Goal: Information Seeking & Learning: Learn about a topic

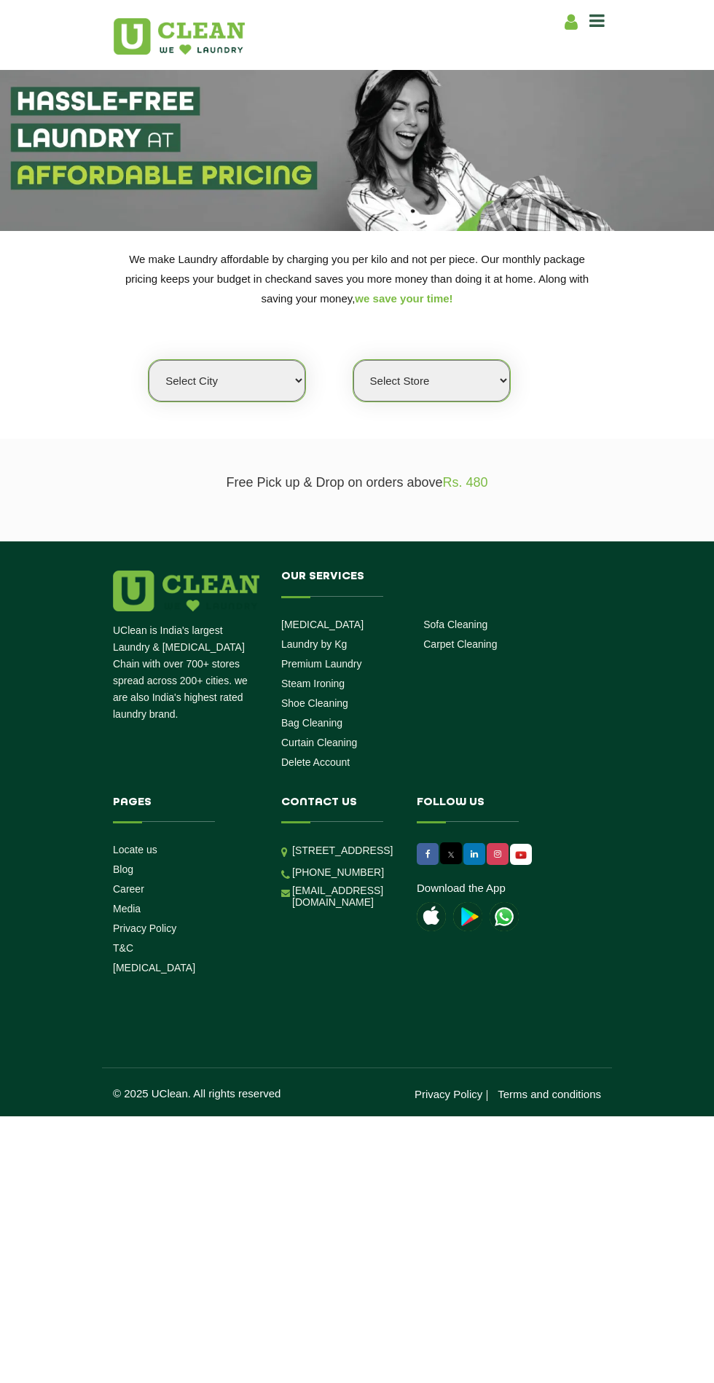
click at [471, 374] on select "Select Store" at bounding box center [431, 381] width 157 height 42
click at [353, 360] on select "Select Store" at bounding box center [431, 381] width 157 height 42
click at [278, 399] on select "Select city [GEOGRAPHIC_DATA] [GEOGRAPHIC_DATA] [GEOGRAPHIC_DATA] [GEOGRAPHIC_D…" at bounding box center [227, 381] width 157 height 42
select select "1"
click at [149, 360] on select "Select city [GEOGRAPHIC_DATA] [GEOGRAPHIC_DATA] [GEOGRAPHIC_DATA] [GEOGRAPHIC_D…" at bounding box center [227, 381] width 157 height 42
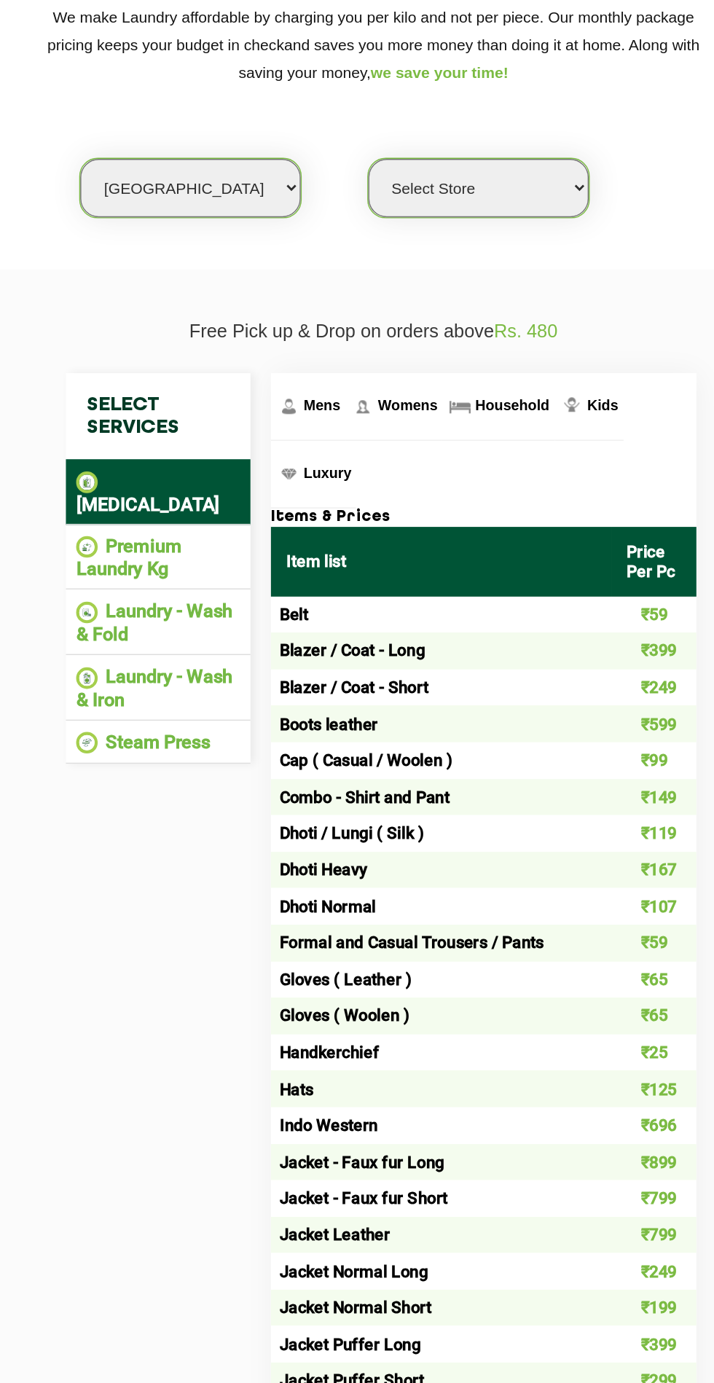
scroll to position [77, 0]
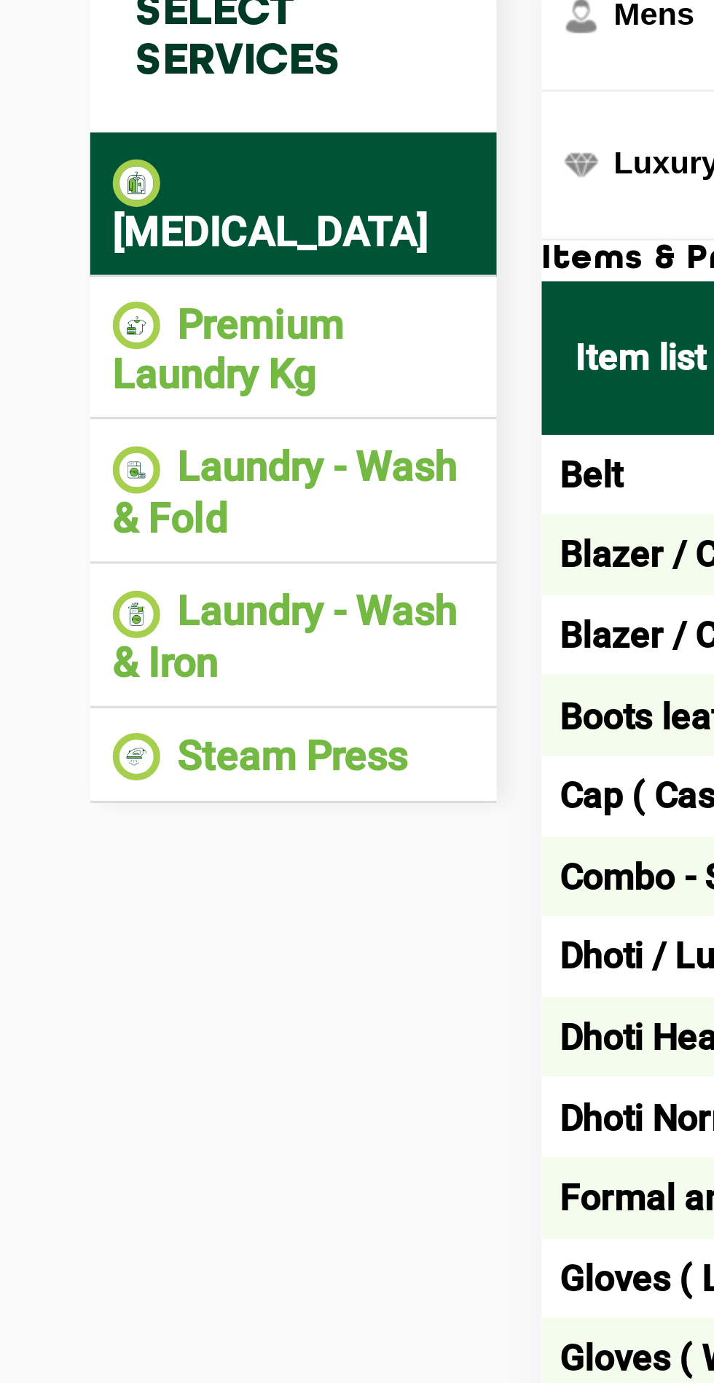
click at [209, 556] on li "Premium Laundry Kg" at bounding box center [204, 567] width 117 height 32
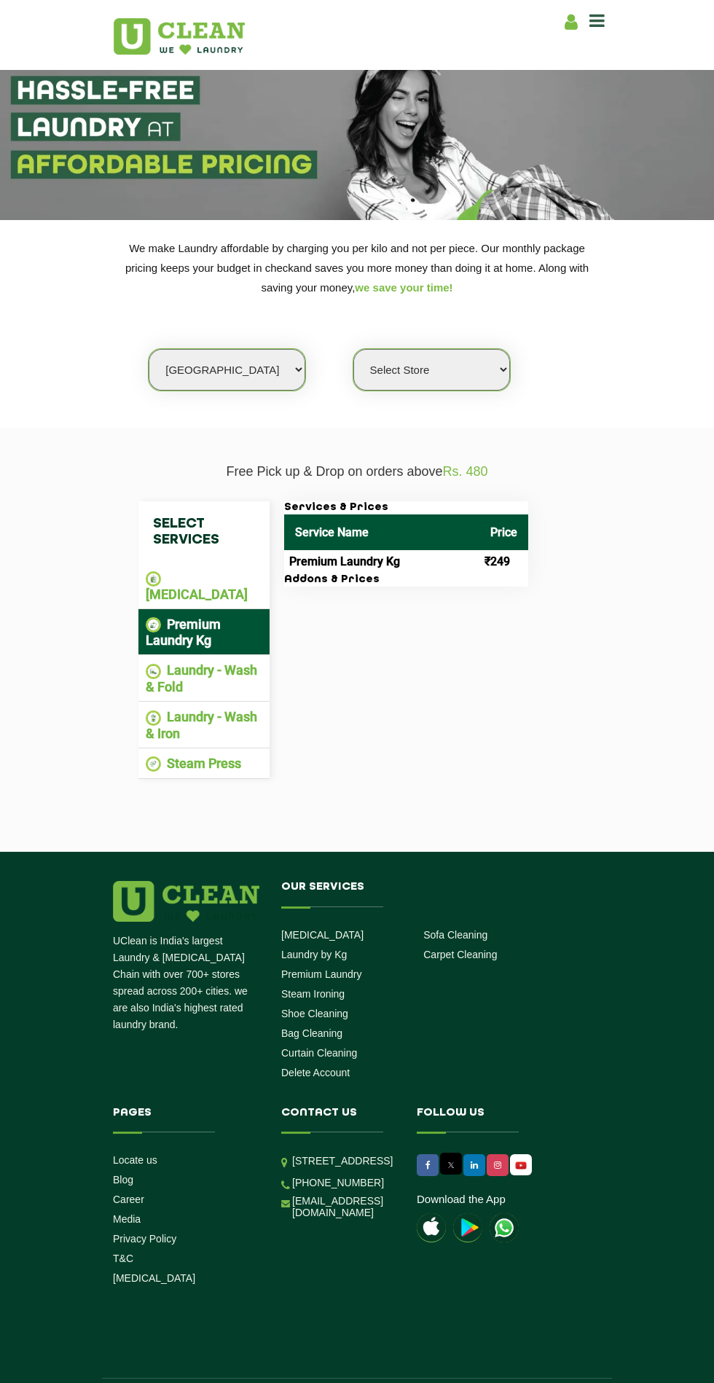
scroll to position [16, 0]
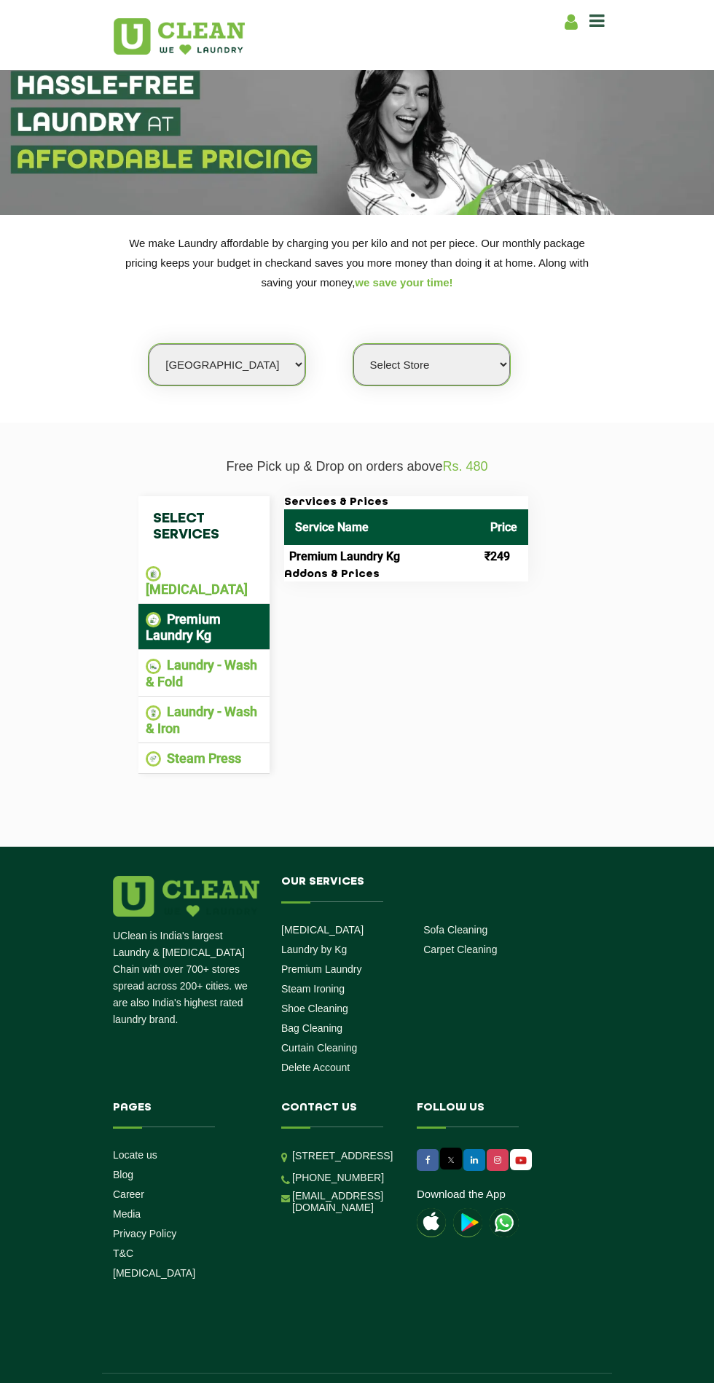
click at [461, 350] on select "Select Store [GEOGRAPHIC_DATA] [GEOGRAPHIC_DATA] 2 [GEOGRAPHIC_DATA] [PERSON_NA…" at bounding box center [431, 365] width 157 height 42
click at [353, 344] on select "Select Store [GEOGRAPHIC_DATA] [GEOGRAPHIC_DATA] 2 [GEOGRAPHIC_DATA] [PERSON_NA…" at bounding box center [431, 365] width 157 height 42
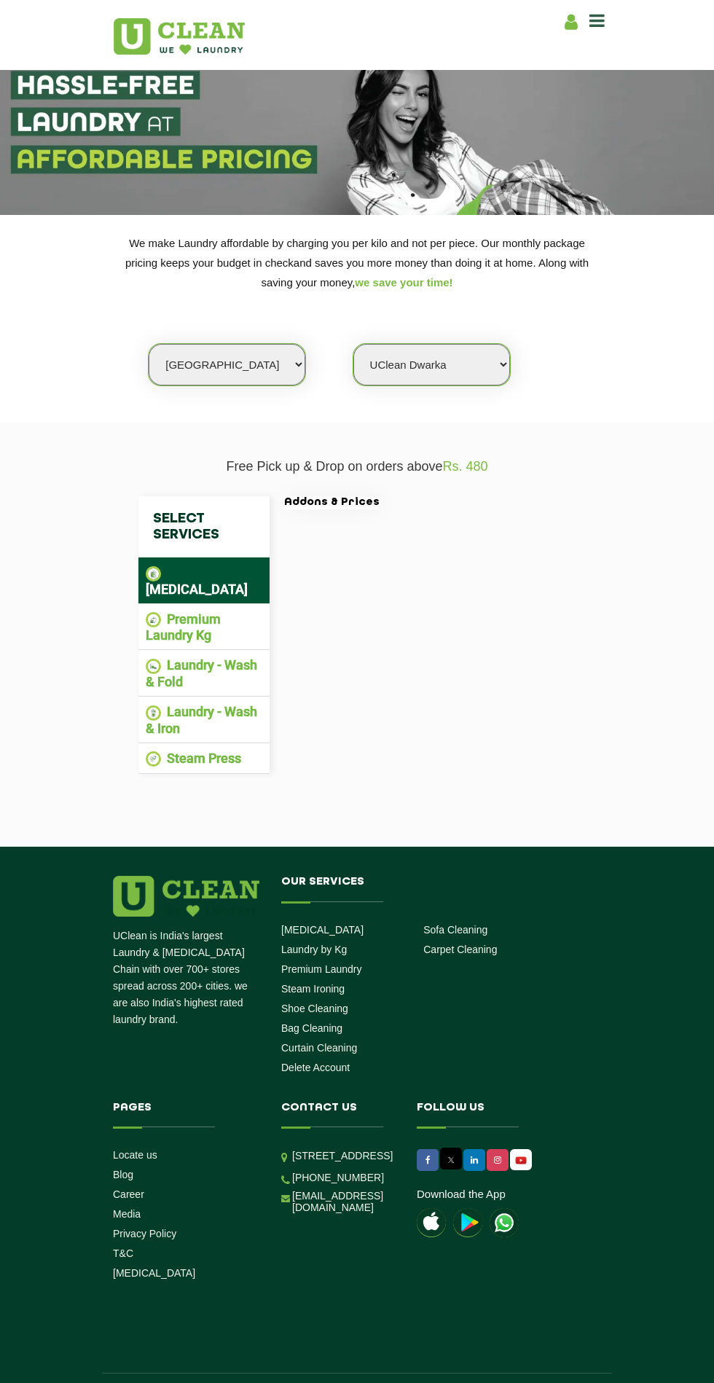
click at [491, 350] on select "Select Store [GEOGRAPHIC_DATA] [GEOGRAPHIC_DATA] 2 [GEOGRAPHIC_DATA] [PERSON_NA…" at bounding box center [431, 365] width 157 height 42
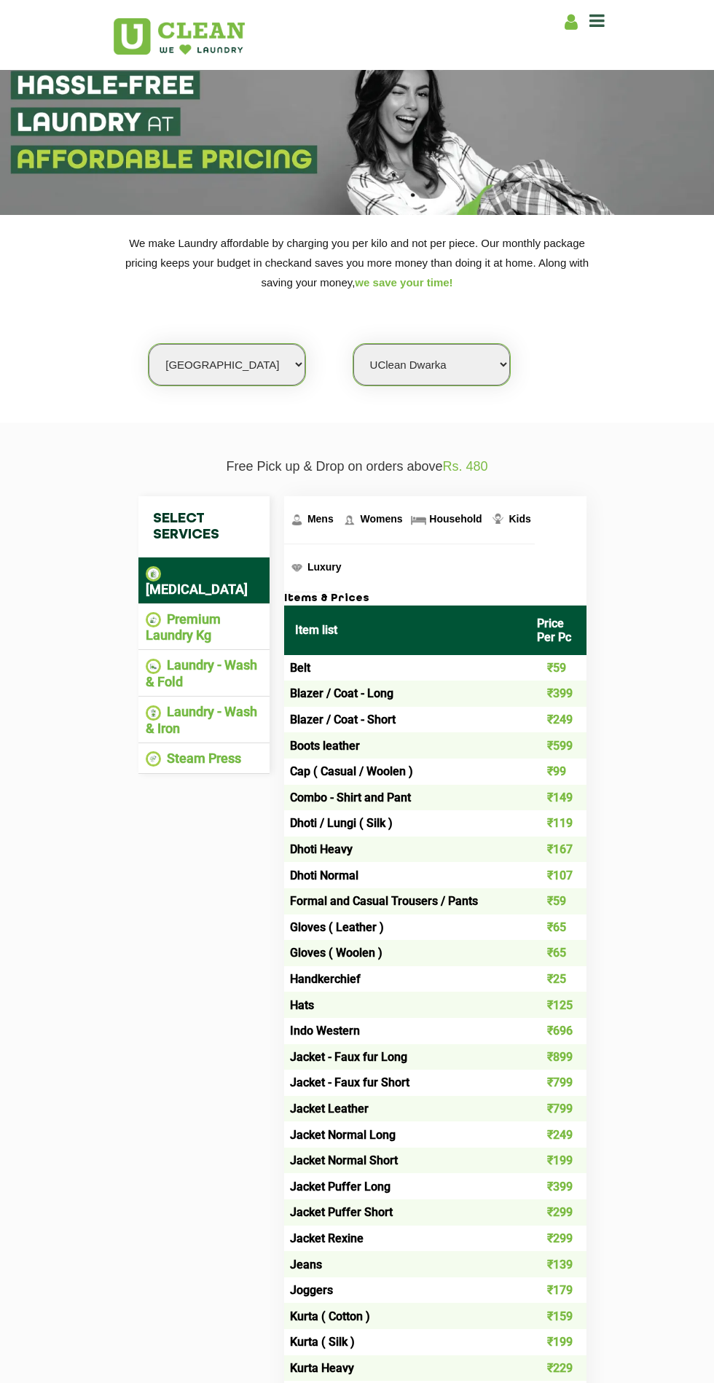
click at [486, 383] on select "Select Store [GEOGRAPHIC_DATA] [GEOGRAPHIC_DATA] 2 [GEOGRAPHIC_DATA] [PERSON_NA…" at bounding box center [431, 365] width 157 height 42
select select "385"
click at [353, 344] on select "Select Store [GEOGRAPHIC_DATA] [GEOGRAPHIC_DATA] 2 [GEOGRAPHIC_DATA] [PERSON_NA…" at bounding box center [431, 365] width 157 height 42
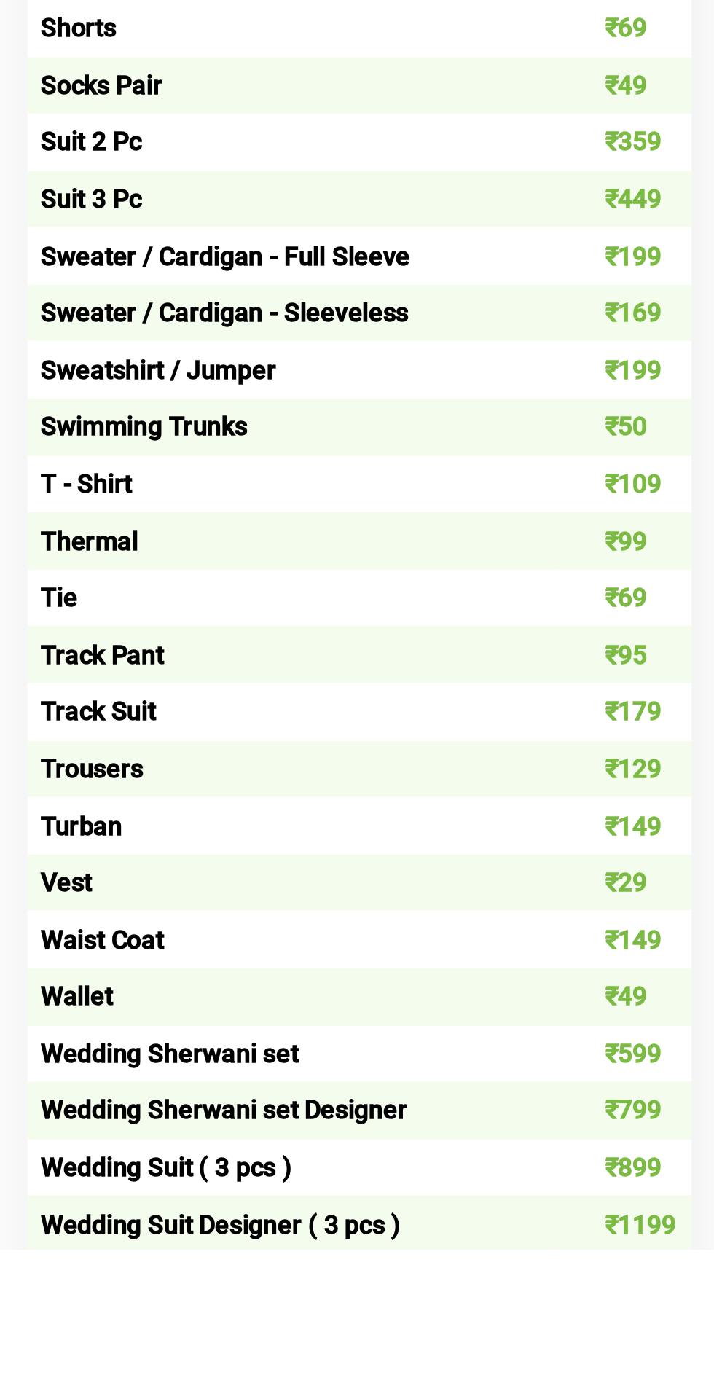
scroll to position [1093, 0]
